Goal: Find specific page/section: Find specific page/section

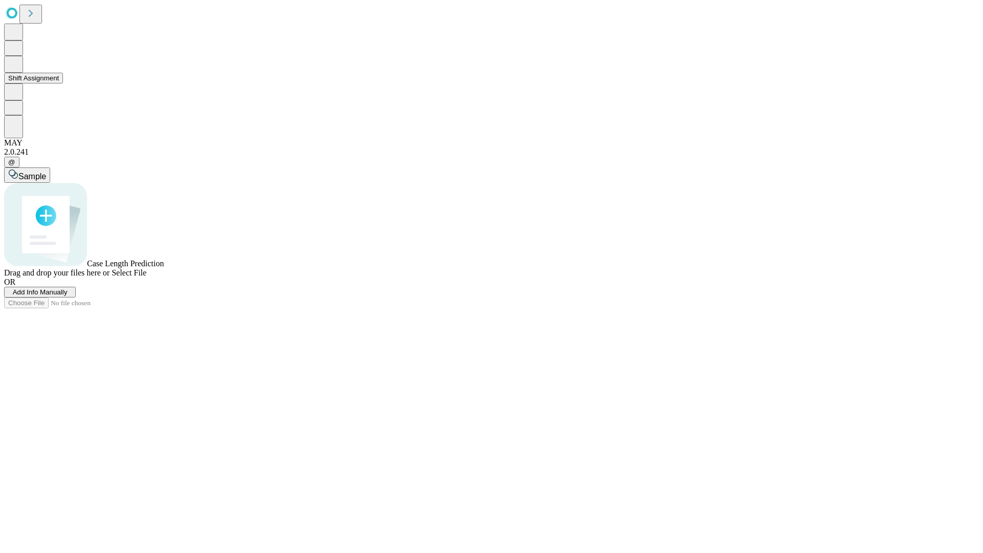
click at [63, 83] on button "Shift Assignment" at bounding box center [33, 78] width 59 height 11
